Goal: Navigation & Orientation: Find specific page/section

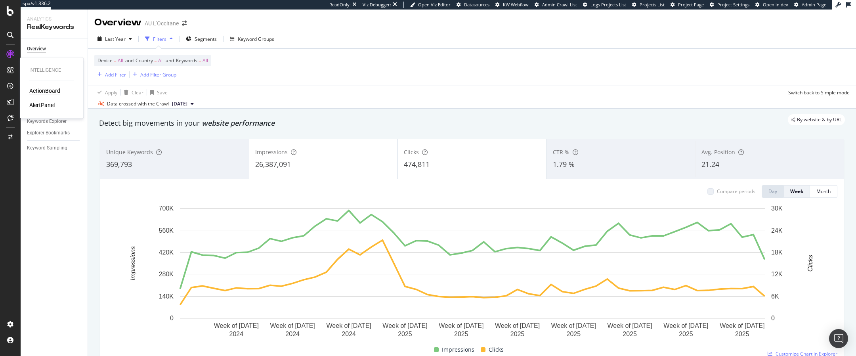
click at [55, 89] on div "ActionBoard" at bounding box center [44, 91] width 31 height 8
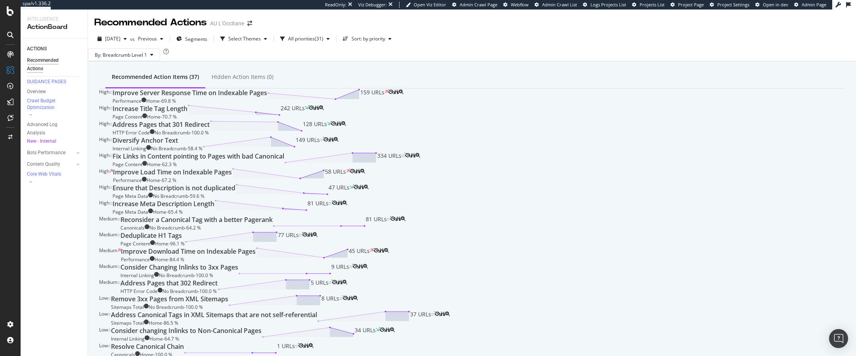
scroll to position [23, 0]
click at [270, 120] on div "Increase Title Tag Length Page Content Home - 70.7 % 242 URLs" at bounding box center [211, 112] width 196 height 16
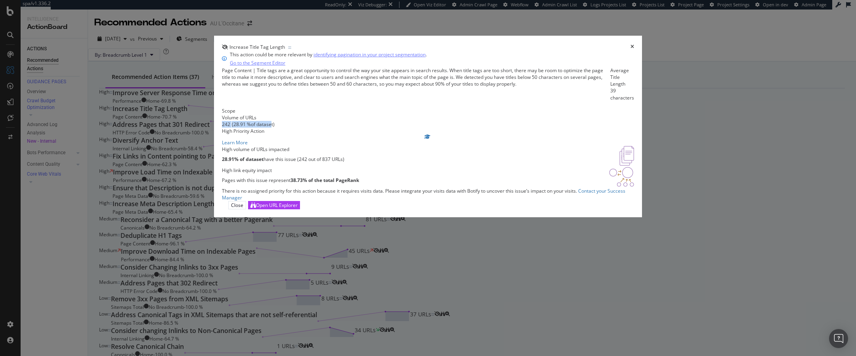
drag, startPoint x: 279, startPoint y: 158, endPoint x: 336, endPoint y: 158, distance: 57.5
click at [275, 128] on div "242 ( 28.91 % of dataset )" at bounding box center [248, 124] width 53 height 7
click at [275, 121] on div "Volume of URLs" at bounding box center [248, 117] width 53 height 7
click at [626, 144] on div "Increase Title Tag Length This action could be more relevant by identifying pag…" at bounding box center [428, 178] width 856 height 356
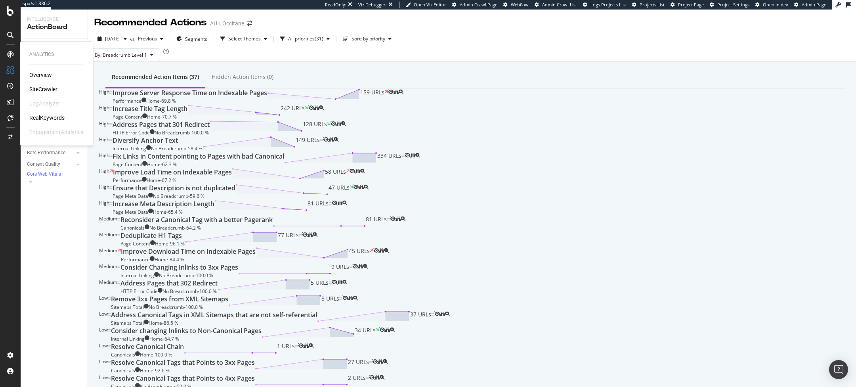
click at [38, 119] on div "RealKeywords" at bounding box center [46, 118] width 35 height 8
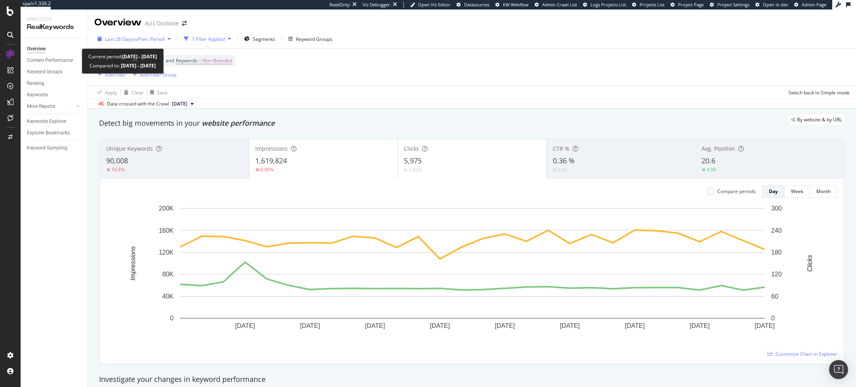
click at [122, 43] on div "Last 28 Days vs Prev. Period" at bounding box center [134, 39] width 80 height 12
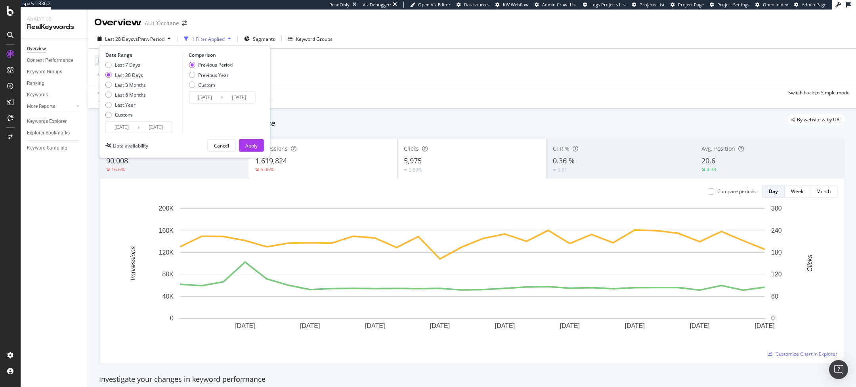
click at [359, 88] on div "Apply Clear Save Switch back to Simple mode" at bounding box center [472, 92] width 768 height 13
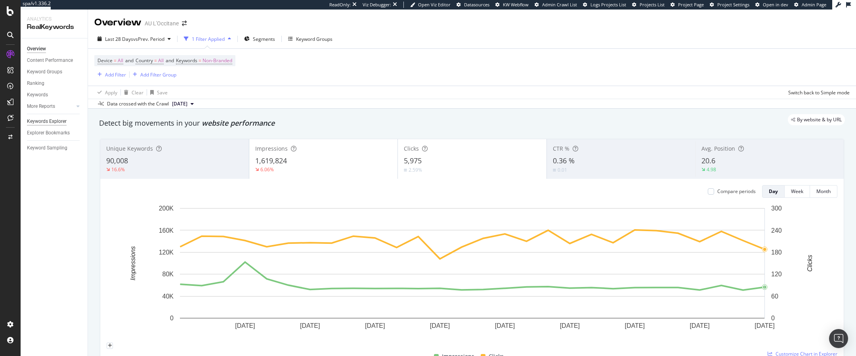
click at [57, 123] on div "Keywords Explorer" at bounding box center [47, 121] width 40 height 8
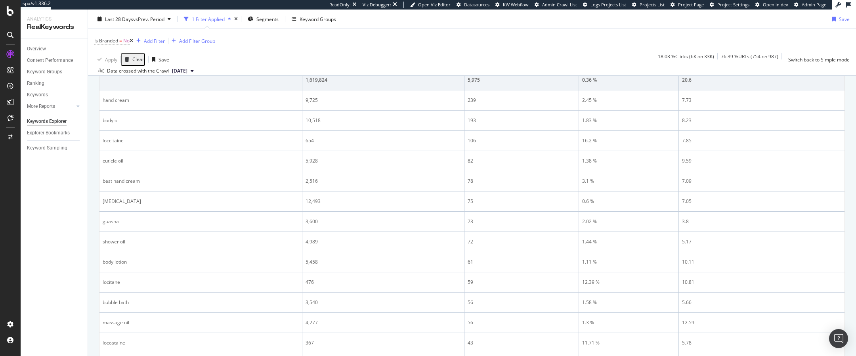
scroll to position [80, 0]
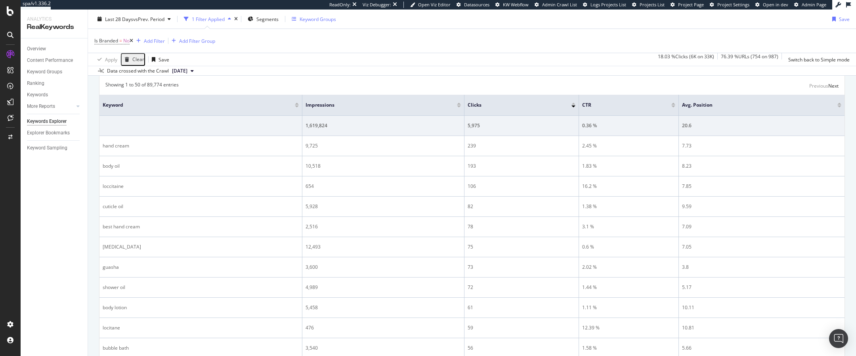
click at [329, 22] on div "Keyword Groups" at bounding box center [318, 18] width 36 height 7
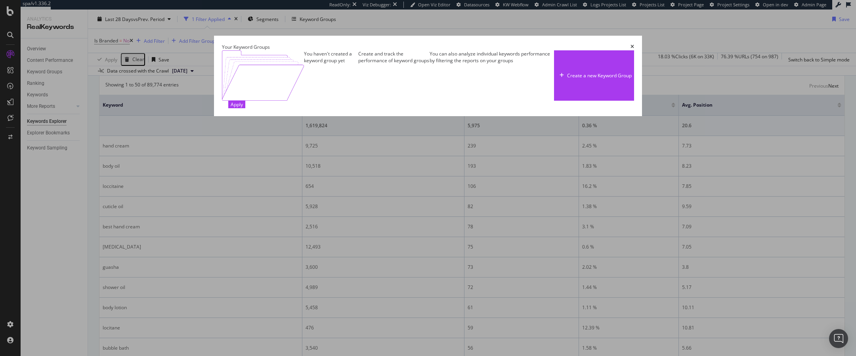
click at [634, 44] on icon "times" at bounding box center [632, 46] width 4 height 5
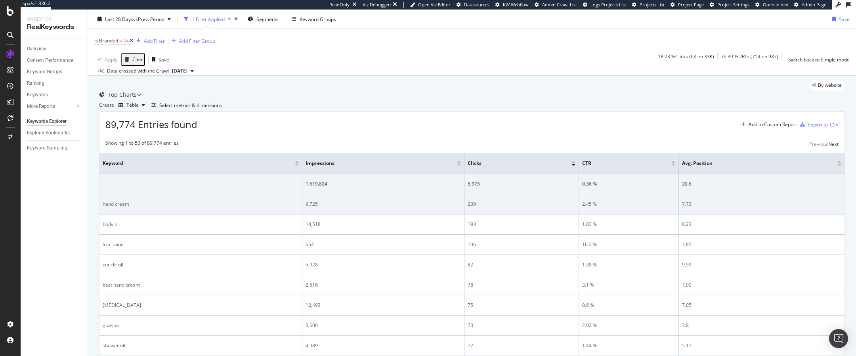
scroll to position [22, 0]
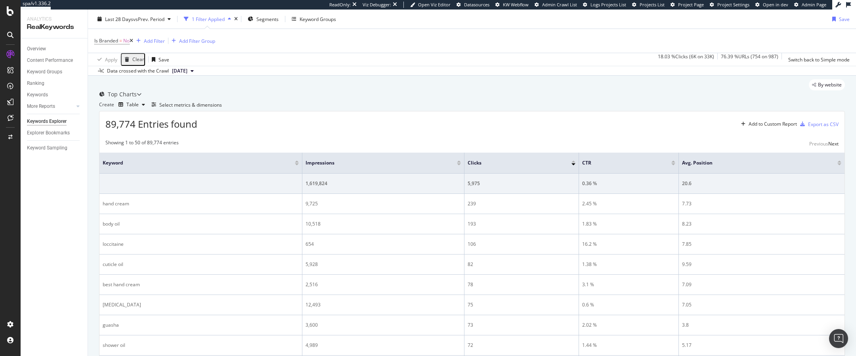
click at [269, 25] on div "Last 28 Days vs Prev. Period 1 Filter Applied Segments Keyword Groups Save" at bounding box center [472, 21] width 768 height 16
click at [267, 17] on span "Segments" at bounding box center [267, 18] width 22 height 7
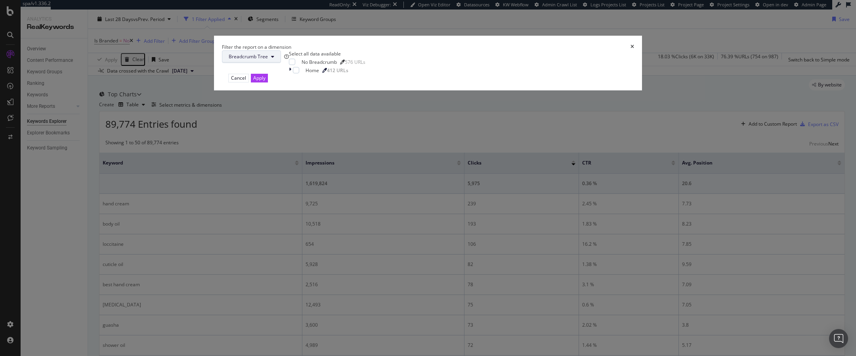
click at [281, 63] on button "Breadcrumb Tree" at bounding box center [251, 56] width 59 height 13
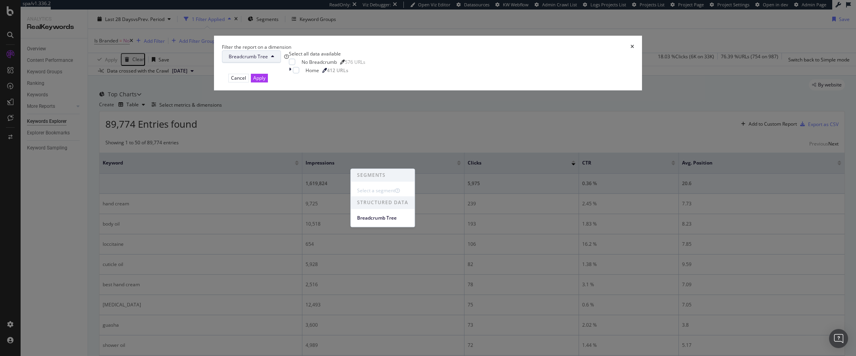
click at [365, 74] on div "Select all data available No Breadcrumb 576 URLs Home 412 URLs" at bounding box center [327, 61] width 76 height 23
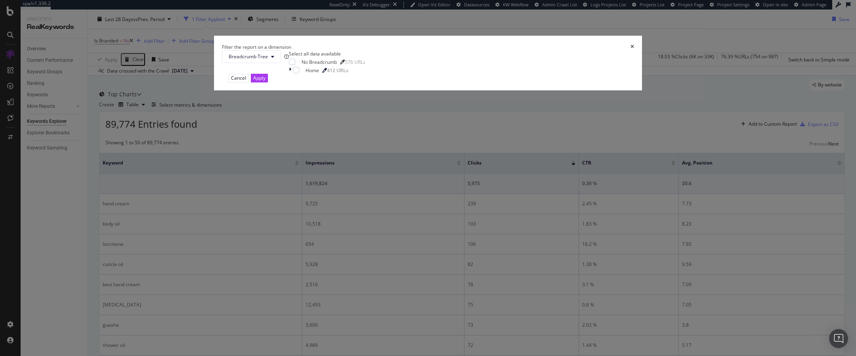
click at [630, 49] on icon "times" at bounding box center [632, 46] width 4 height 5
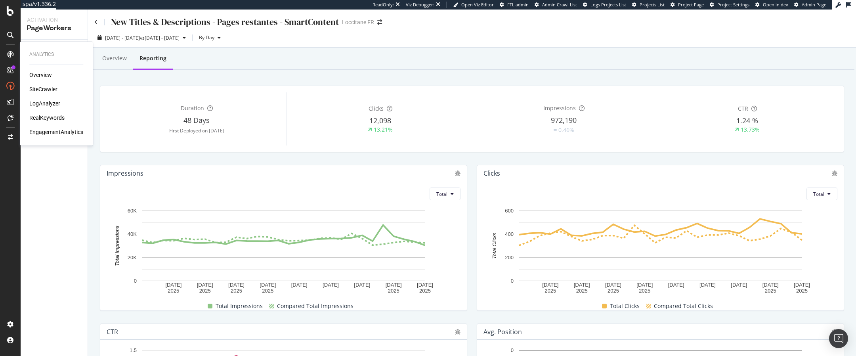
click at [45, 94] on div "Overview SiteCrawler LogAnalyzer RealKeywords EngagementAnalytics" at bounding box center [56, 103] width 54 height 65
click at [48, 93] on div "SiteCrawler" at bounding box center [43, 89] width 28 height 8
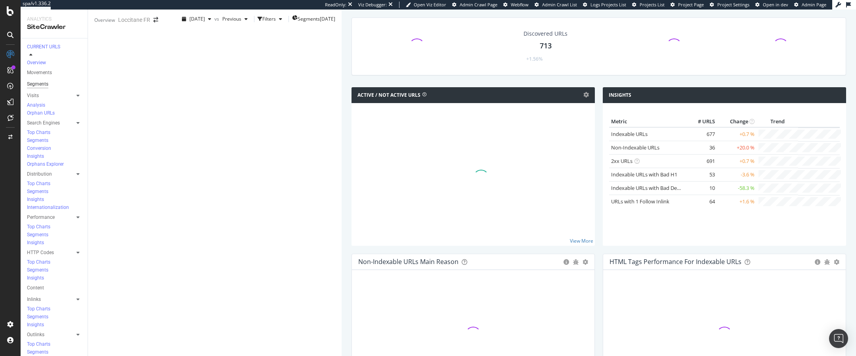
click at [40, 82] on div "Segments" at bounding box center [37, 84] width 21 height 8
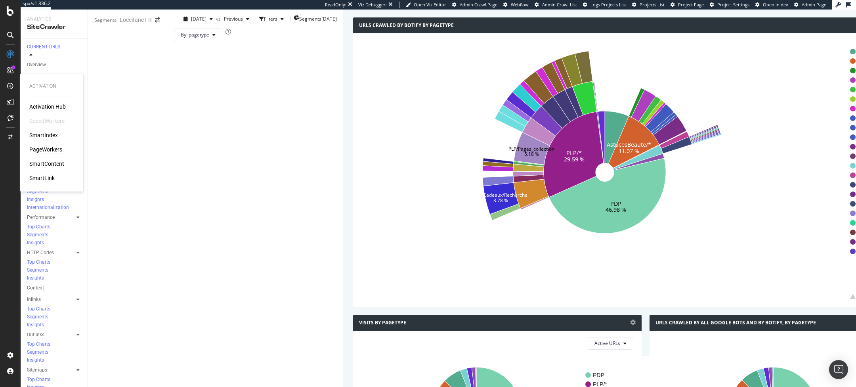
click at [48, 151] on div "PageWorkers" at bounding box center [45, 149] width 33 height 8
